Goal: Communication & Community: Answer question/provide support

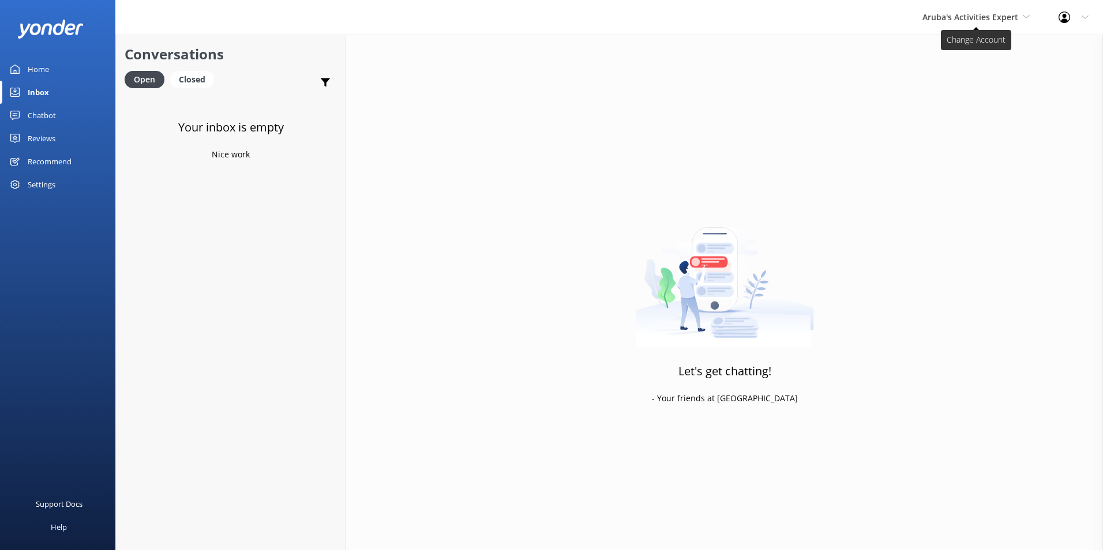
click at [981, 20] on span "Aruba's Activities Expert" at bounding box center [970, 17] width 96 height 11
click at [964, 50] on link "De [GEOGRAPHIC_DATA]" at bounding box center [965, 49] width 115 height 28
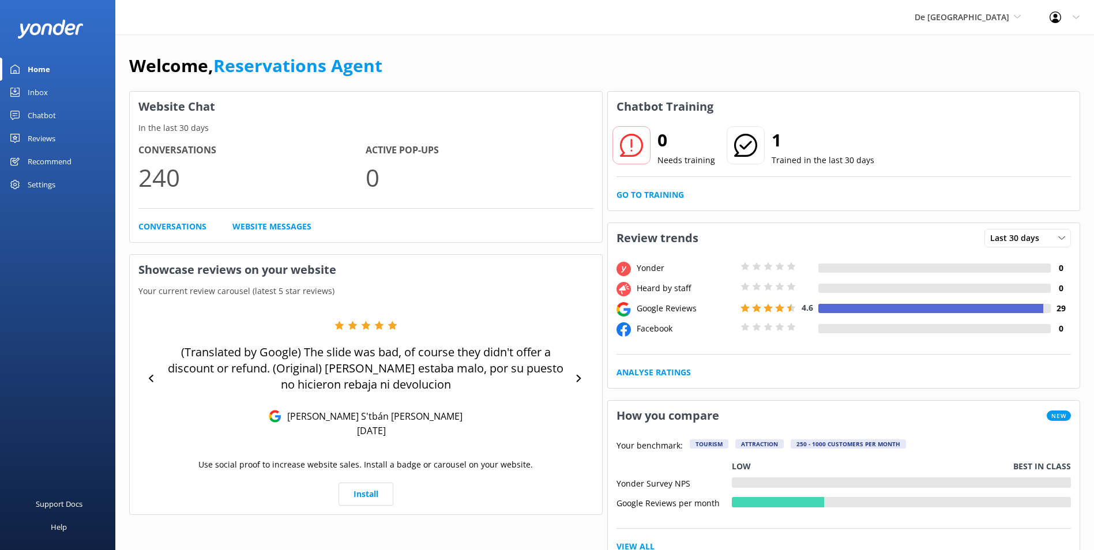
click at [35, 88] on div "Inbox" at bounding box center [38, 92] width 20 height 23
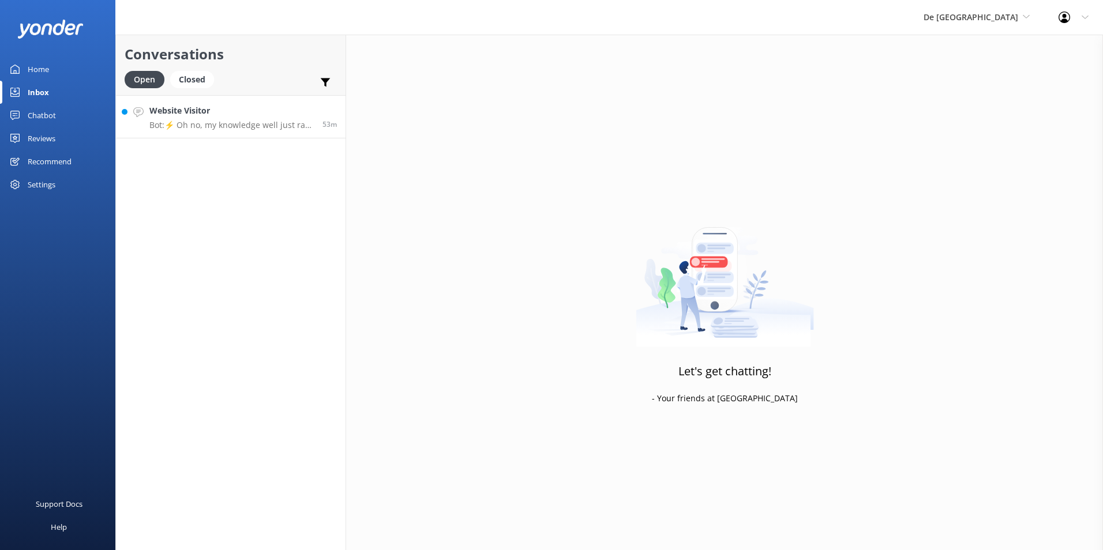
click at [189, 128] on p "Bot: ⚡ Oh no, my knowledge well just ran dry! Could you reshuffle your question…" at bounding box center [231, 125] width 164 height 10
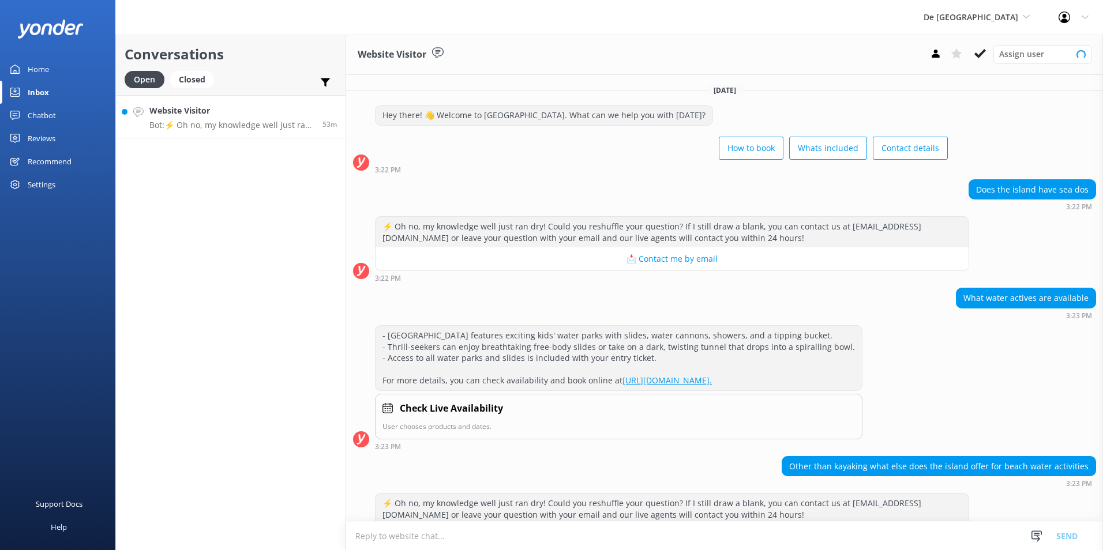
scroll to position [43, 0]
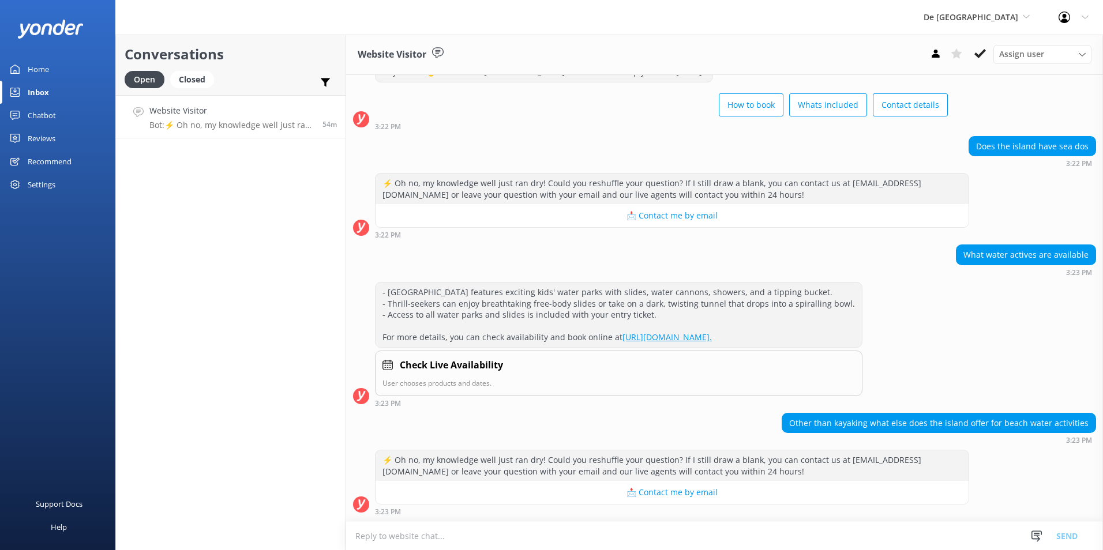
type textarea "s"
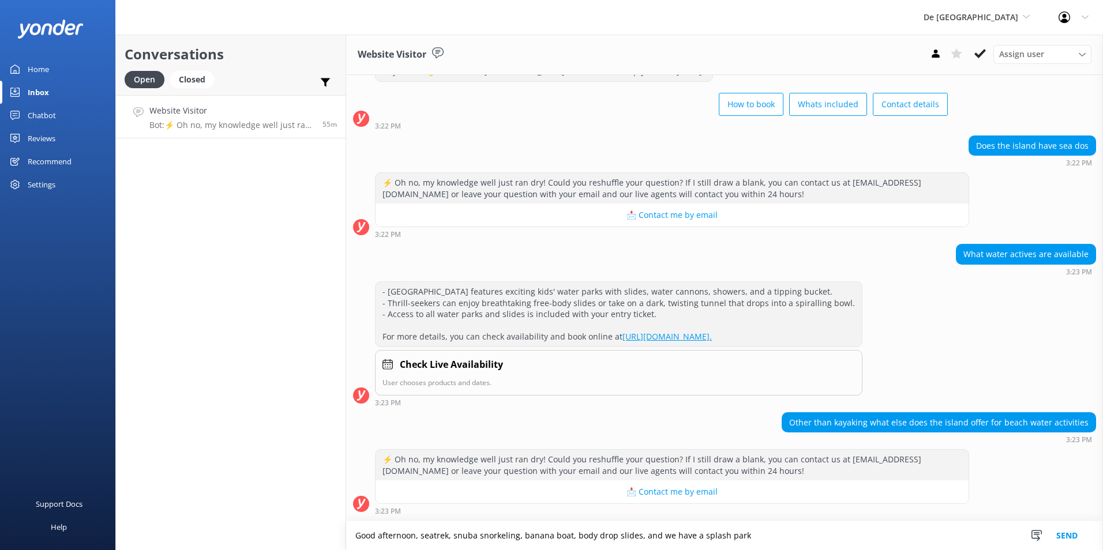
type textarea "Good afternoon, seatrek, snuba snorkeling, banana boat, body drop slides, and w…"
click at [1071, 525] on button "Send" at bounding box center [1066, 535] width 43 height 29
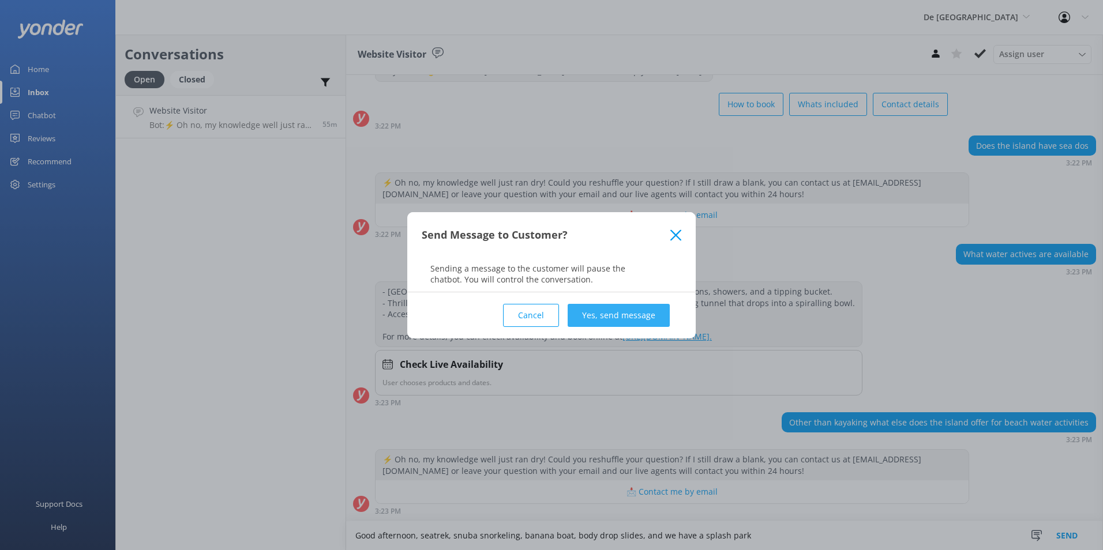
click at [608, 314] on button "Yes, send message" at bounding box center [618, 315] width 102 height 23
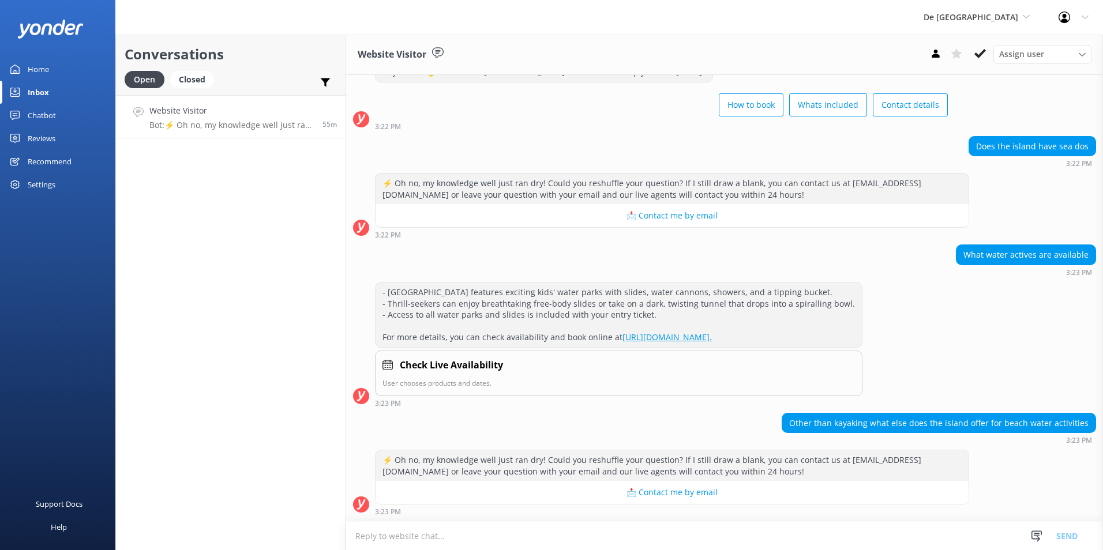
scroll to position [118, 0]
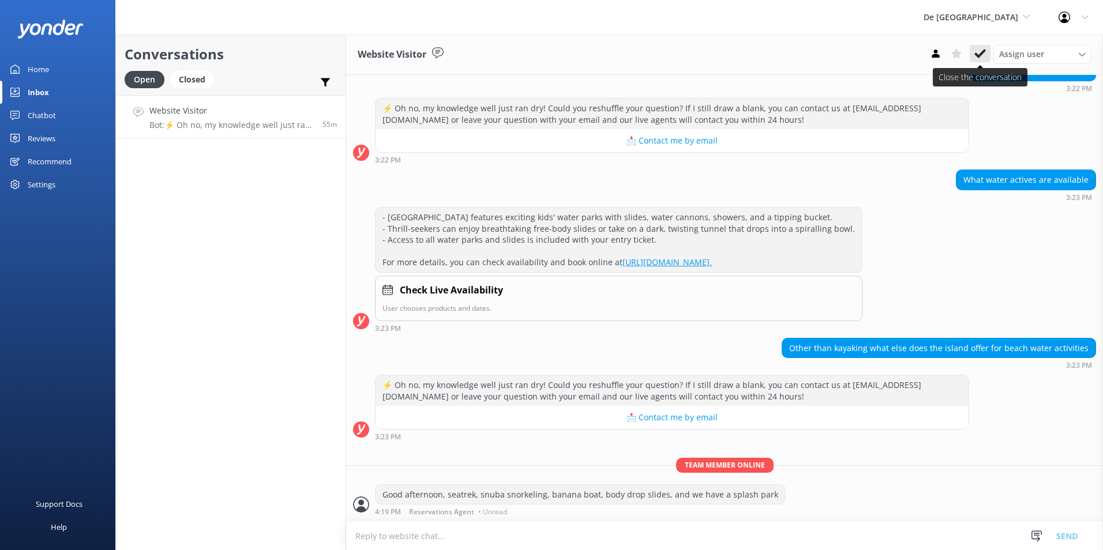
click at [985, 50] on icon at bounding box center [980, 54] width 12 height 12
